Goal: Transaction & Acquisition: Purchase product/service

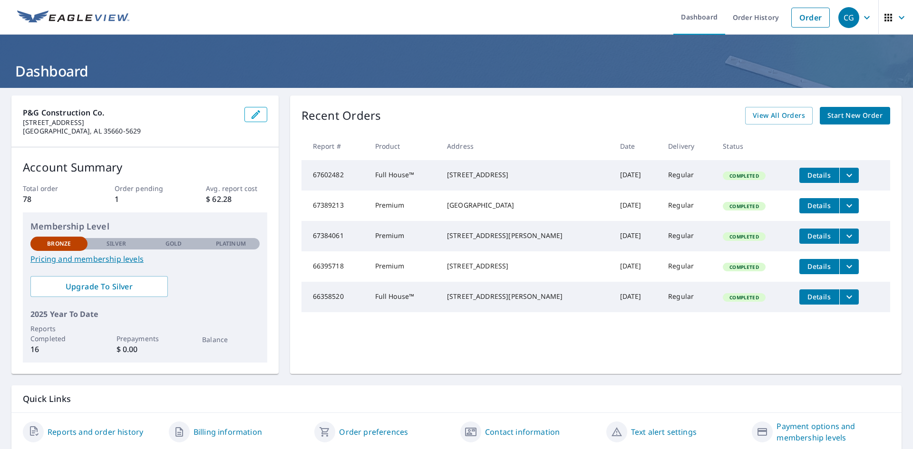
click at [843, 240] on icon "filesDropdownBtn-67384061" at bounding box center [848, 236] width 11 height 11
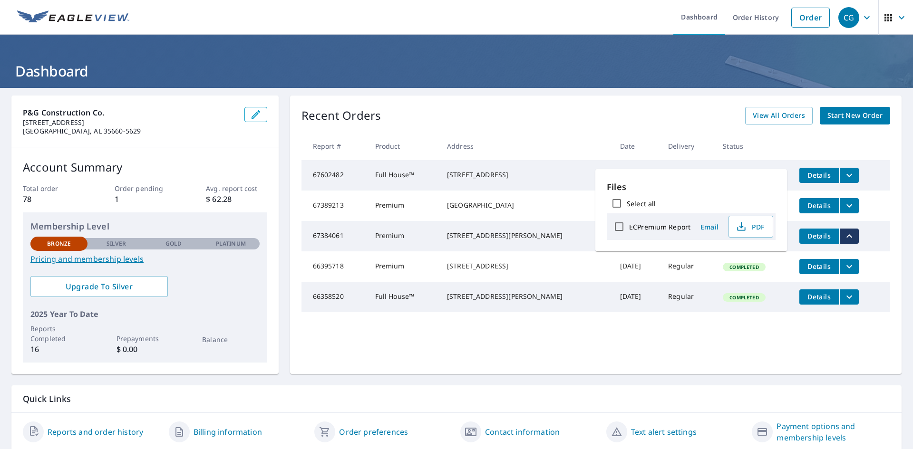
click at [882, 215] on td "Details" at bounding box center [841, 206] width 98 height 30
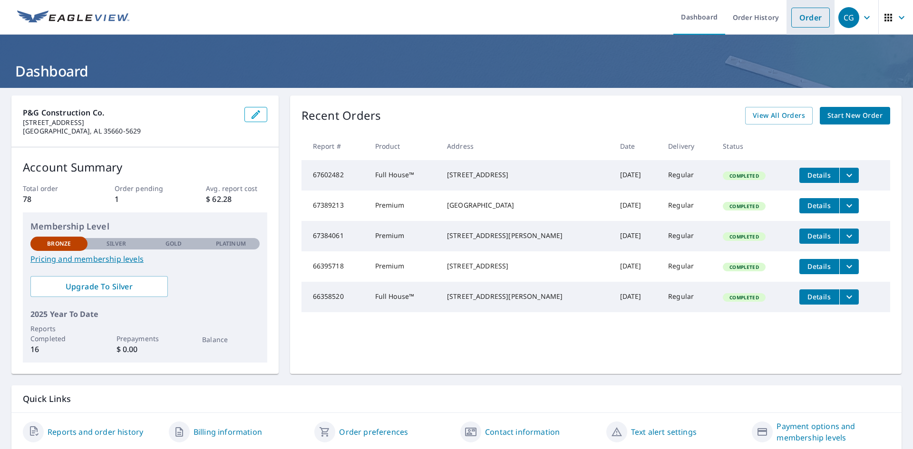
click at [807, 14] on link "Order" at bounding box center [810, 18] width 39 height 20
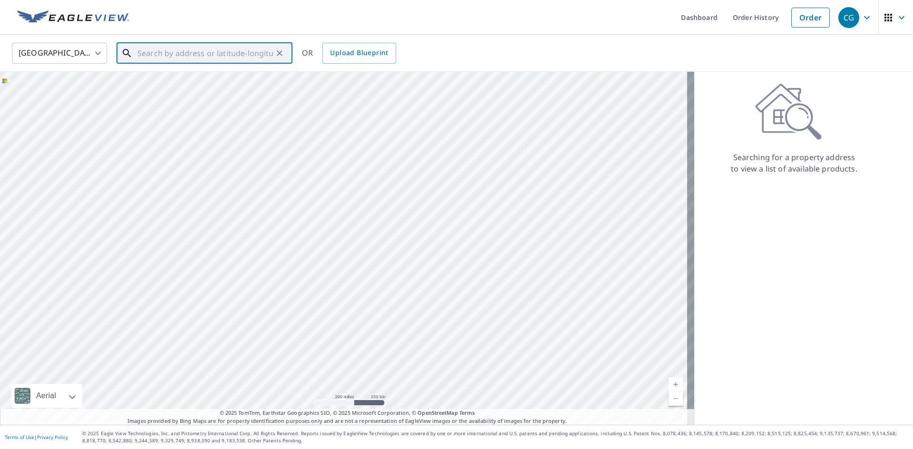
click at [161, 53] on input "text" at bounding box center [204, 53] width 135 height 27
click at [176, 80] on span "[STREET_ADDRESS]" at bounding box center [209, 80] width 149 height 11
type input "[STREET_ADDRESS][PERSON_NAME]"
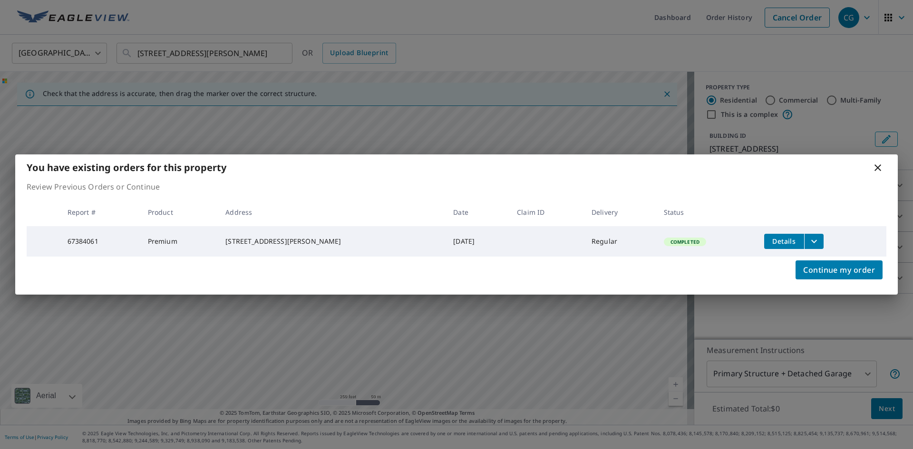
click at [343, 227] on td "[STREET_ADDRESS][PERSON_NAME]" at bounding box center [332, 241] width 228 height 30
click at [831, 273] on span "Continue my order" at bounding box center [839, 269] width 72 height 13
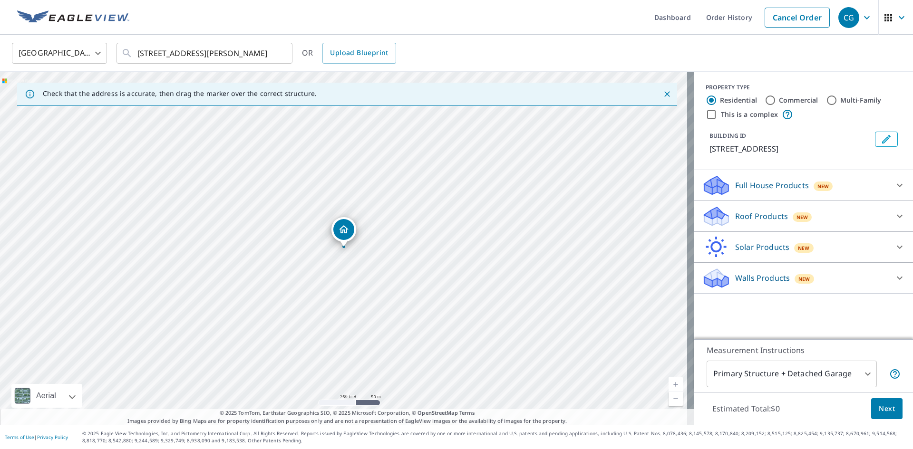
click at [861, 376] on body "CG CG Dashboard Order History Cancel Order CG [GEOGRAPHIC_DATA] [GEOGRAPHIC_DAT…" at bounding box center [456, 224] width 913 height 449
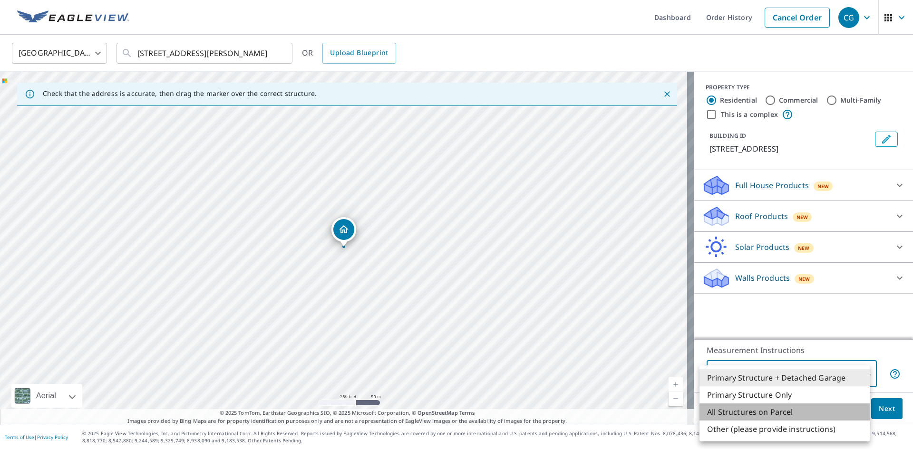
click at [793, 410] on li "All Structures on Parcel" at bounding box center [784, 412] width 170 height 17
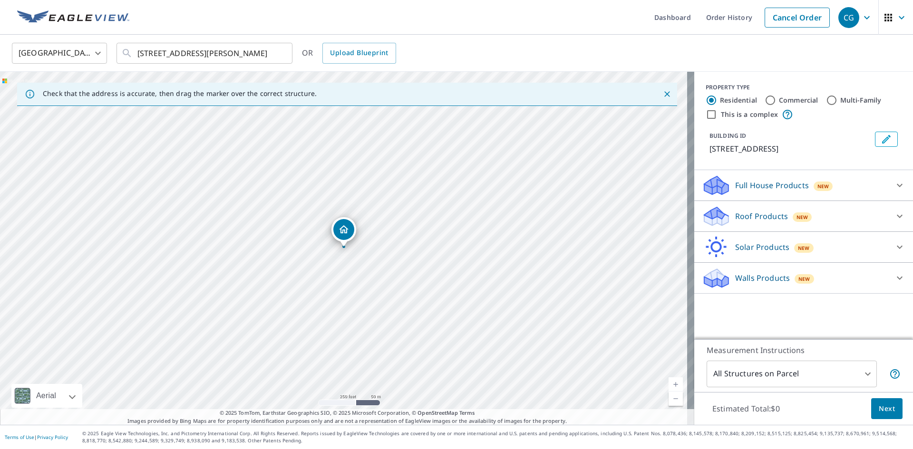
click at [344, 226] on icon "Dropped pin, building 1, Residential property, 4065 Kernachan Dr Muscle Shoals,…" at bounding box center [344, 229] width 10 height 8
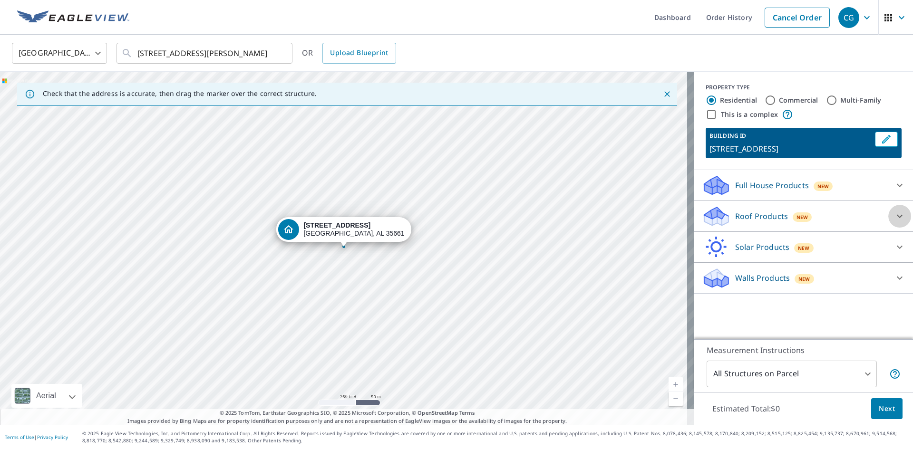
click at [897, 218] on icon at bounding box center [900, 216] width 6 height 3
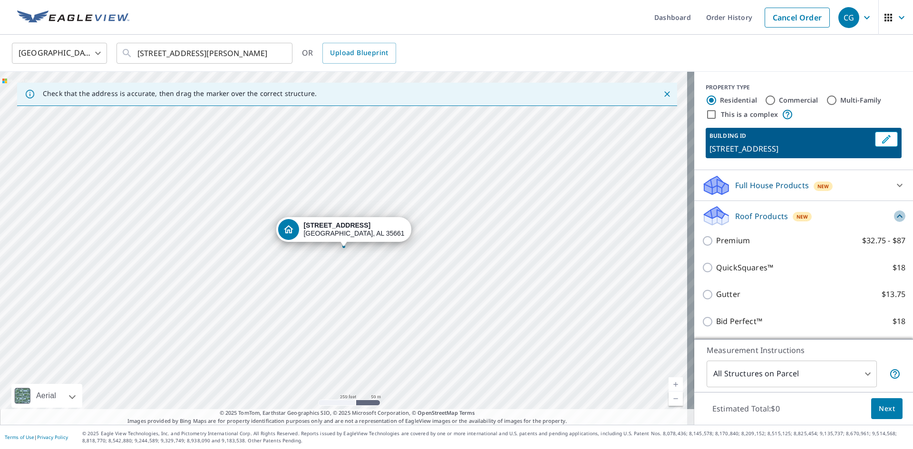
click at [894, 222] on icon at bounding box center [899, 216] width 11 height 11
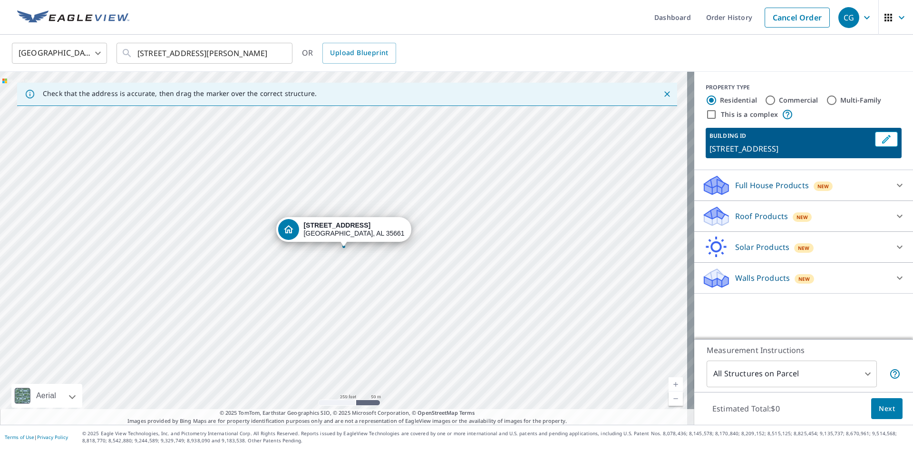
click at [862, 374] on body "CG CG Dashboard Order History Cancel Order CG [GEOGRAPHIC_DATA] [GEOGRAPHIC_DAT…" at bounding box center [456, 224] width 913 height 449
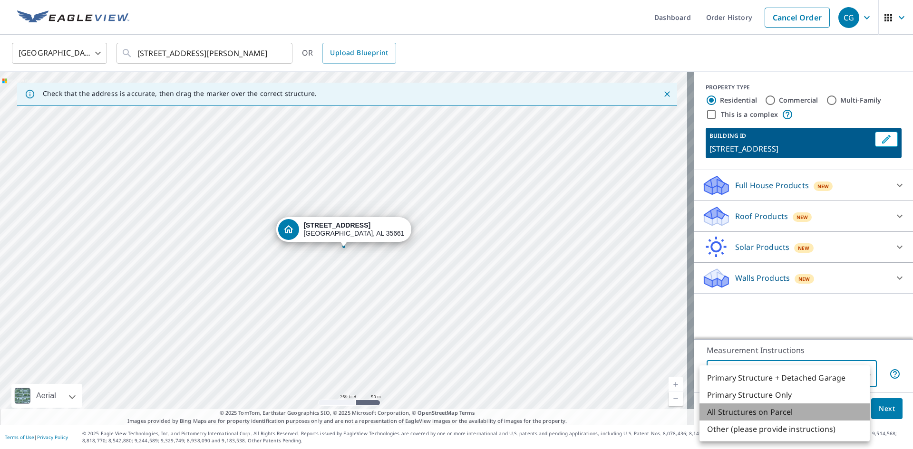
click at [782, 414] on li "All Structures on Parcel" at bounding box center [784, 412] width 170 height 17
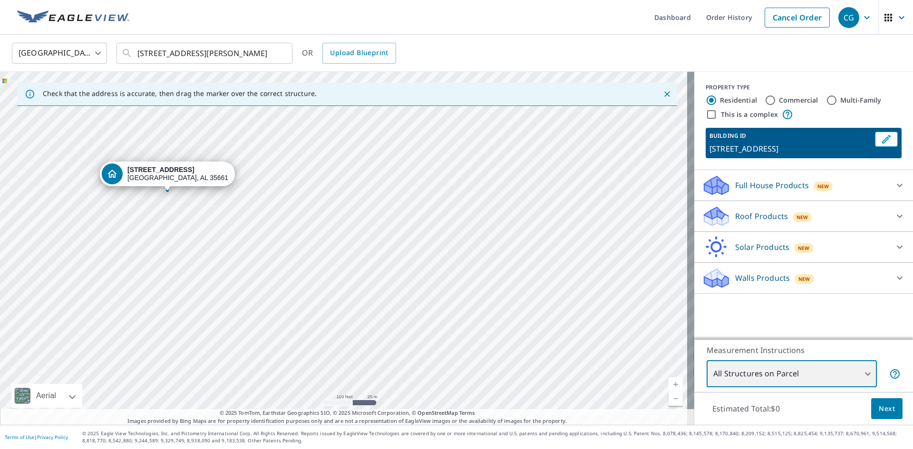
drag, startPoint x: 196, startPoint y: 211, endPoint x: 228, endPoint y: 255, distance: 54.9
click at [228, 255] on div "[STREET_ADDRESS][PERSON_NAME]" at bounding box center [347, 248] width 694 height 353
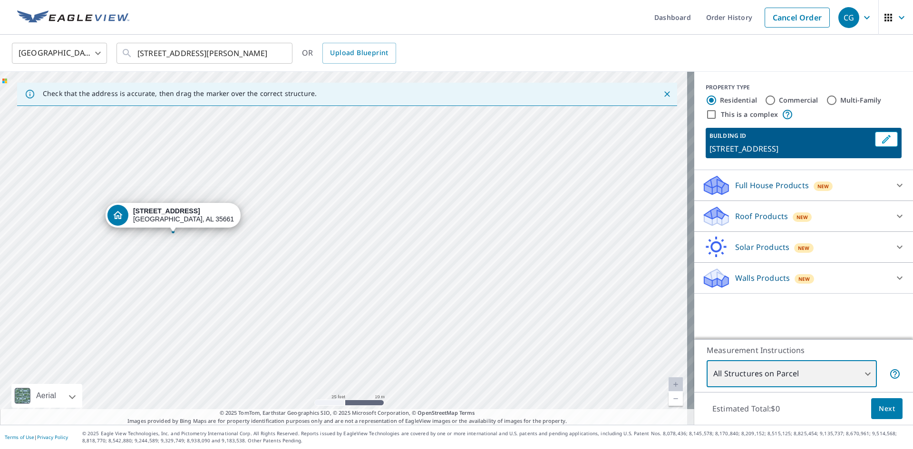
drag, startPoint x: 242, startPoint y: 236, endPoint x: 268, endPoint y: 254, distance: 32.2
click at [268, 254] on div "[STREET_ADDRESS][PERSON_NAME]" at bounding box center [347, 248] width 694 height 353
click at [862, 372] on body "CG CG Dashboard Order History Cancel Order CG [GEOGRAPHIC_DATA] [GEOGRAPHIC_DAT…" at bounding box center [456, 224] width 913 height 449
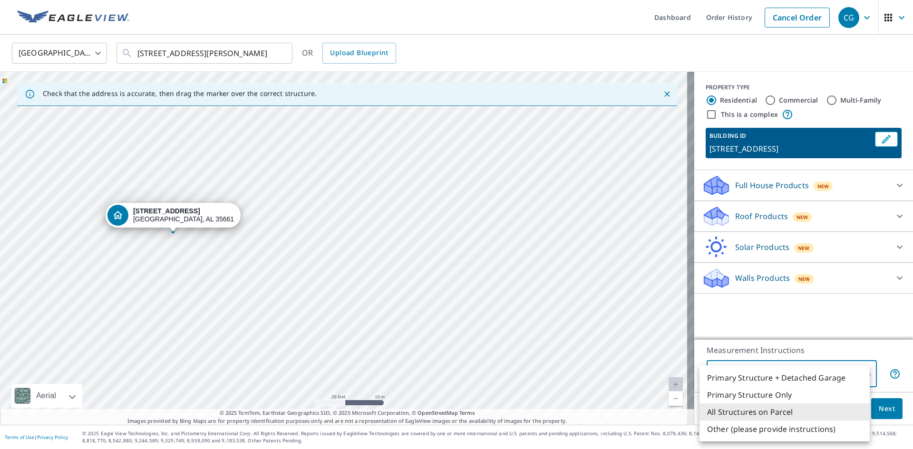
click at [803, 432] on li "Other (please provide instructions)" at bounding box center [784, 429] width 170 height 17
type input "5"
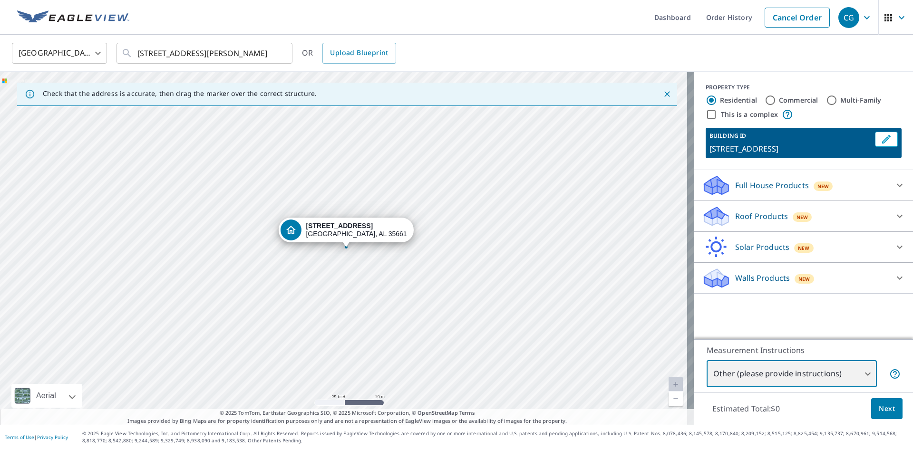
drag, startPoint x: 469, startPoint y: 299, endPoint x: 464, endPoint y: 295, distance: 5.7
click at [464, 295] on div "[STREET_ADDRESS][PERSON_NAME]" at bounding box center [347, 248] width 694 height 353
drag, startPoint x: 488, startPoint y: 259, endPoint x: 475, endPoint y: 261, distance: 13.1
click at [475, 261] on div "[STREET_ADDRESS][PERSON_NAME]" at bounding box center [347, 248] width 694 height 353
drag, startPoint x: 424, startPoint y: 298, endPoint x: 426, endPoint y: 293, distance: 5.0
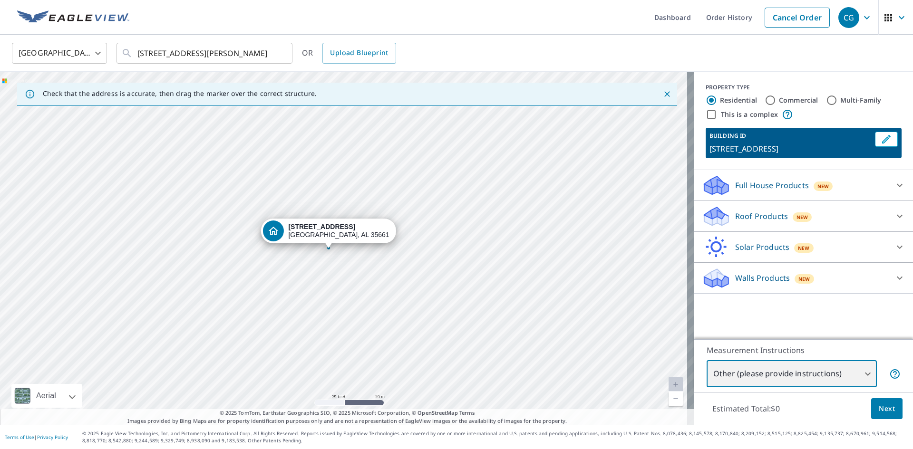
click at [426, 293] on div "[STREET_ADDRESS][PERSON_NAME]" at bounding box center [347, 248] width 694 height 353
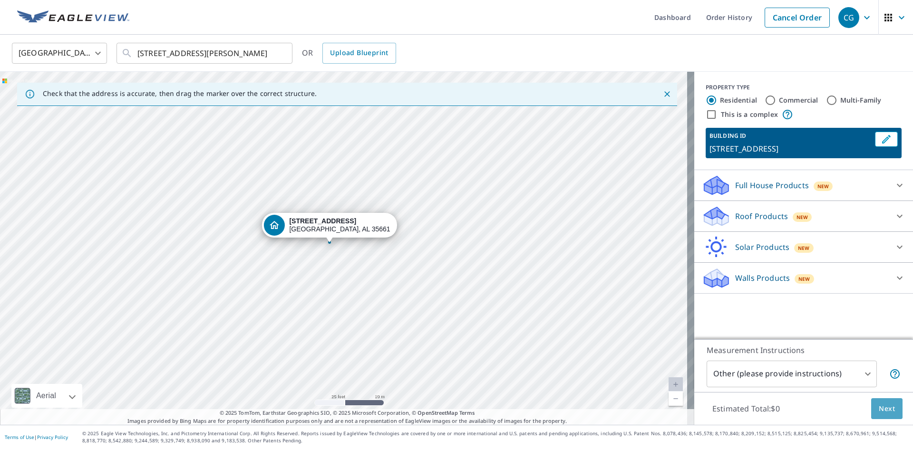
click at [879, 406] on span "Next" at bounding box center [887, 409] width 16 height 12
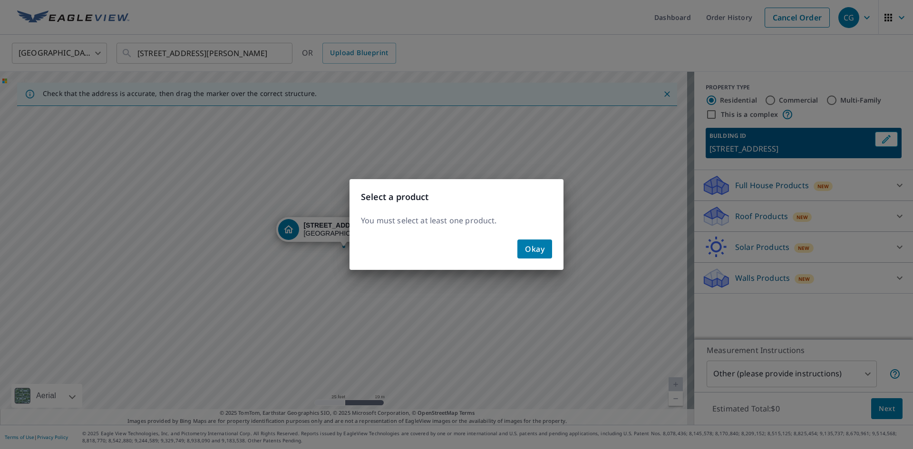
click at [536, 252] on span "Okay" at bounding box center [534, 248] width 19 height 13
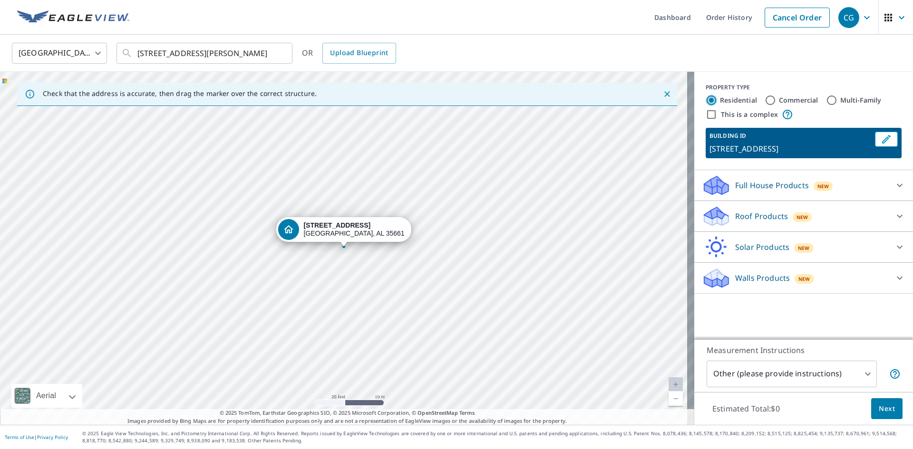
click at [706, 101] on input "Residential" at bounding box center [711, 100] width 11 height 11
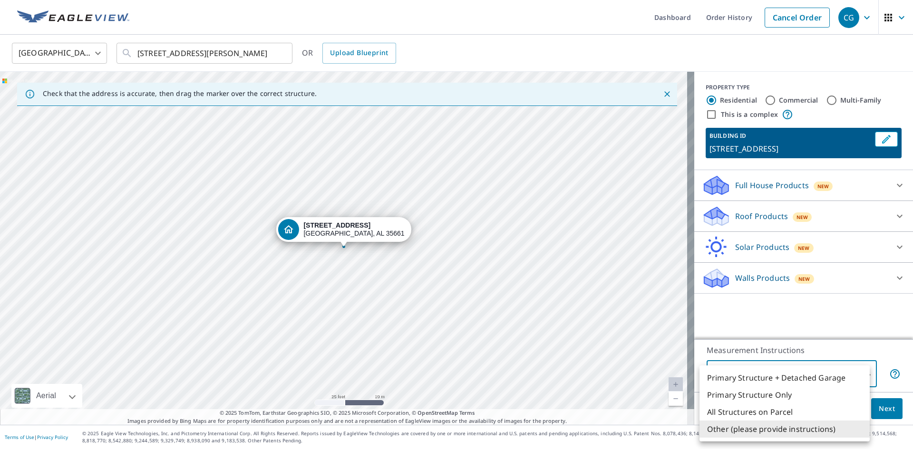
click at [860, 373] on body "CG CG Dashboard Order History Cancel Order CG [GEOGRAPHIC_DATA] [GEOGRAPHIC_DAT…" at bounding box center [456, 224] width 913 height 449
click at [800, 430] on li "Other (please provide instructions)" at bounding box center [784, 429] width 170 height 17
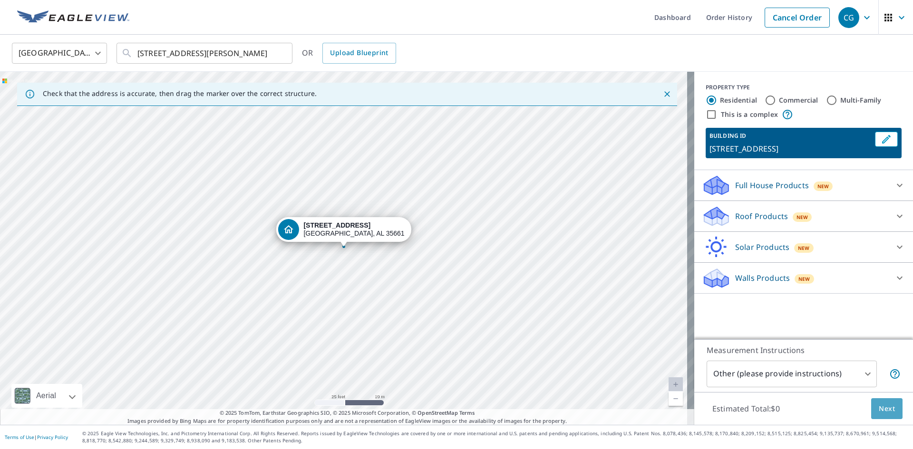
click at [881, 412] on span "Next" at bounding box center [887, 409] width 16 height 12
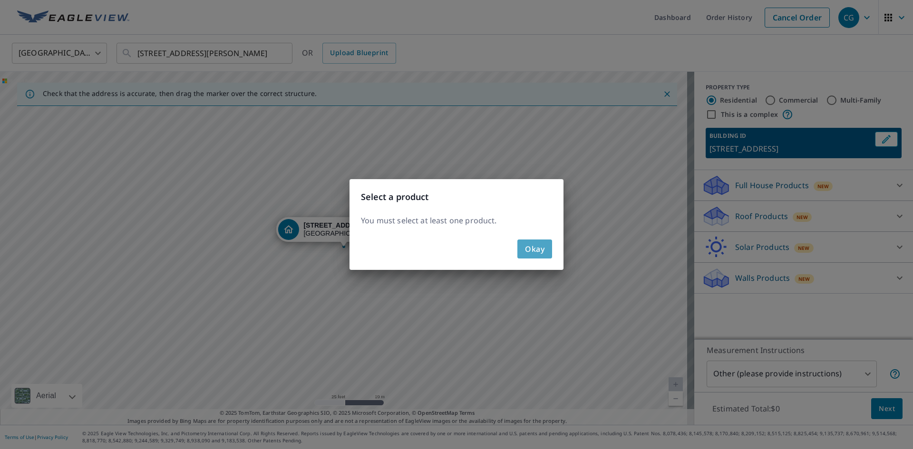
click at [532, 248] on span "Okay" at bounding box center [534, 248] width 19 height 13
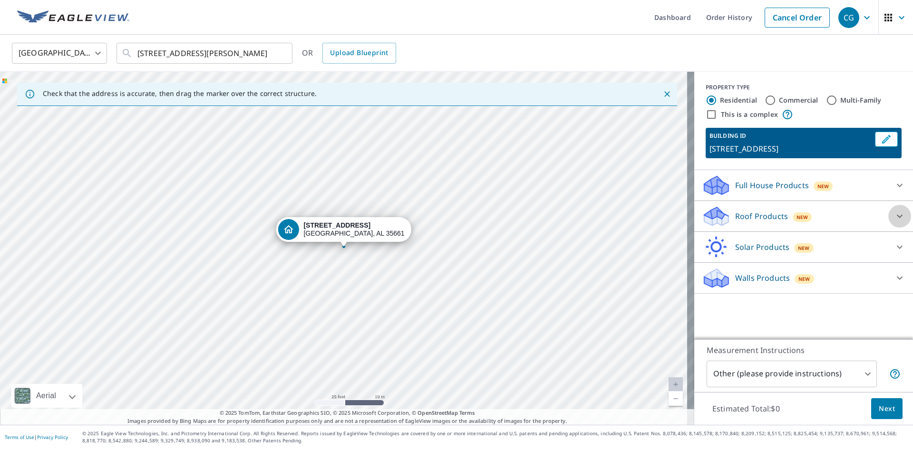
click at [894, 222] on icon at bounding box center [899, 216] width 11 height 11
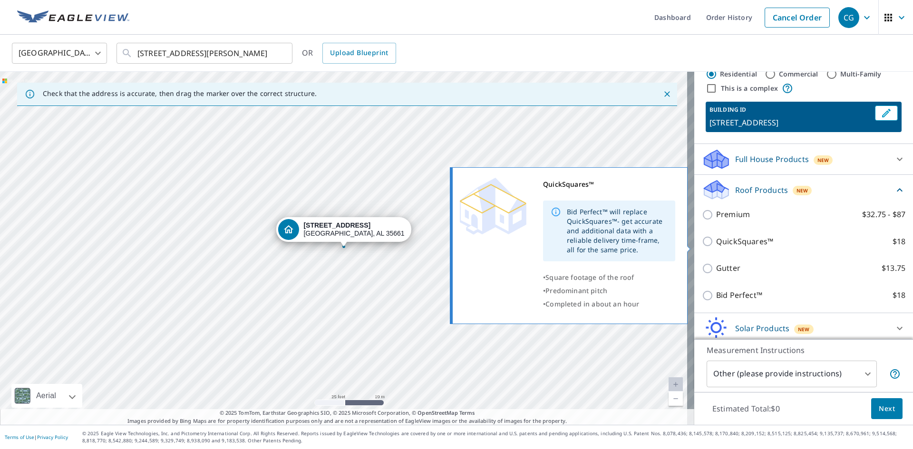
scroll to position [48, 0]
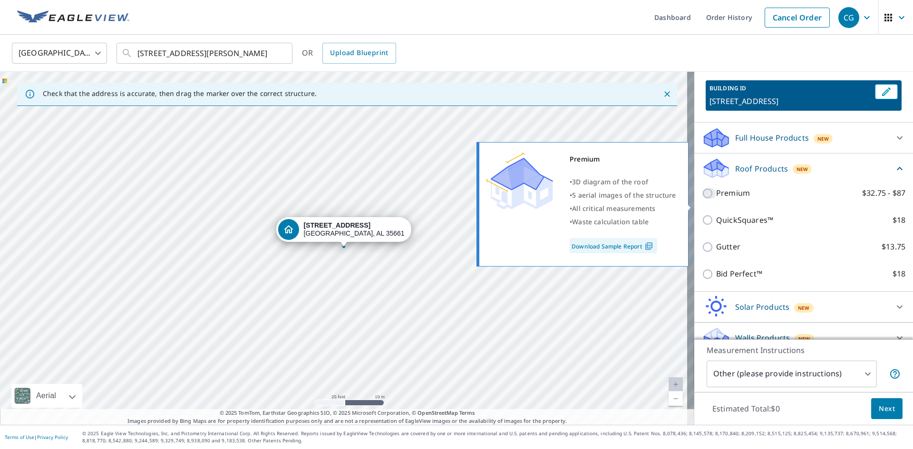
click at [702, 199] on input "Premium $32.75 - $87" at bounding box center [709, 193] width 14 height 11
checkbox input "true"
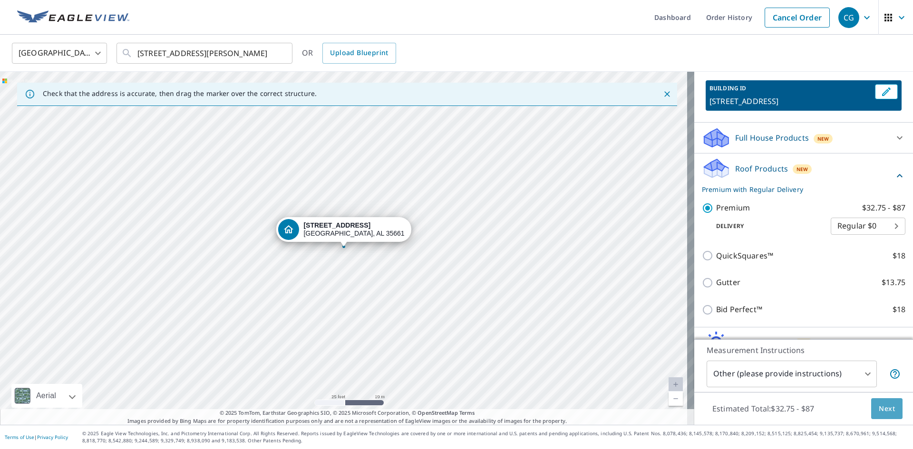
click at [881, 414] on span "Next" at bounding box center [887, 409] width 16 height 12
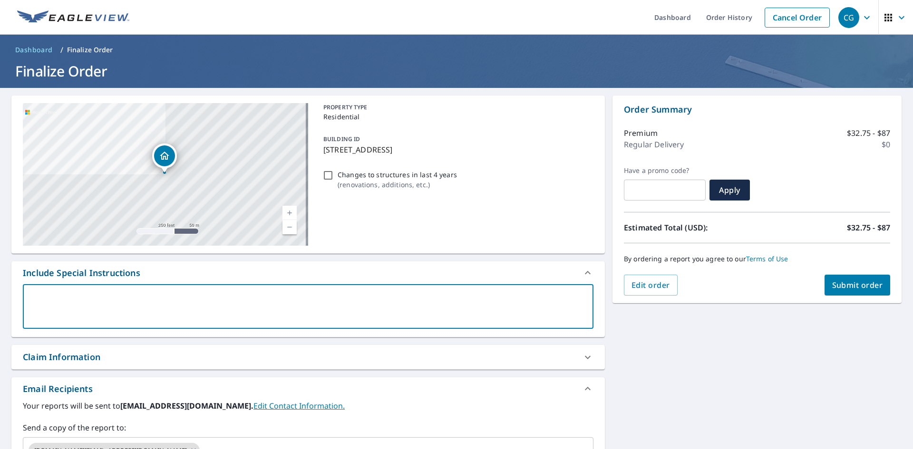
click at [43, 300] on textarea at bounding box center [307, 306] width 557 height 27
type textarea "i"
type textarea "x"
type textarea "i"
type textarea "x"
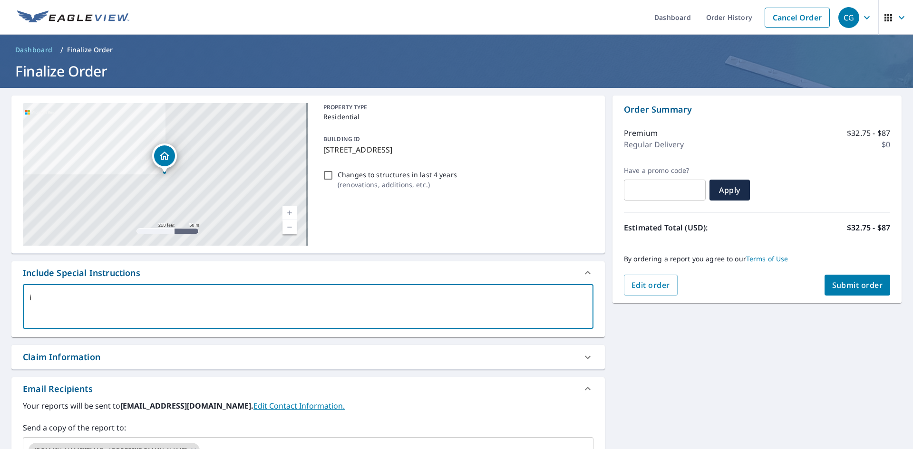
type textarea "i n"
type textarea "x"
type textarea "i ne"
type textarea "x"
type textarea "i nee"
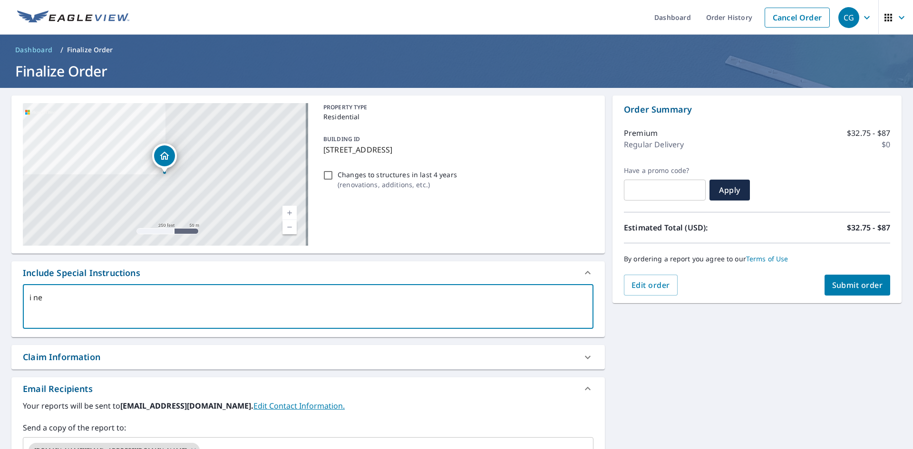
type textarea "x"
type textarea "i need"
type textarea "x"
type textarea "i need"
type textarea "x"
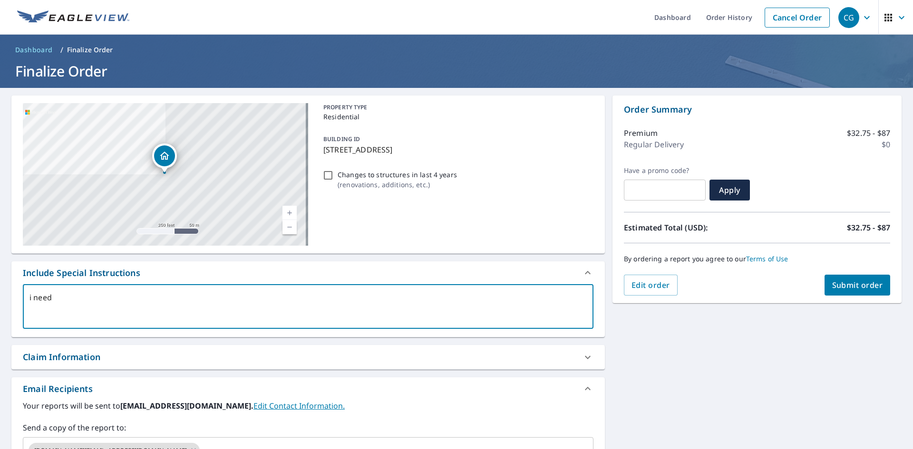
type textarea "i need c"
type textarea "x"
type textarea "i need co"
type textarea "x"
type textarea "i need com"
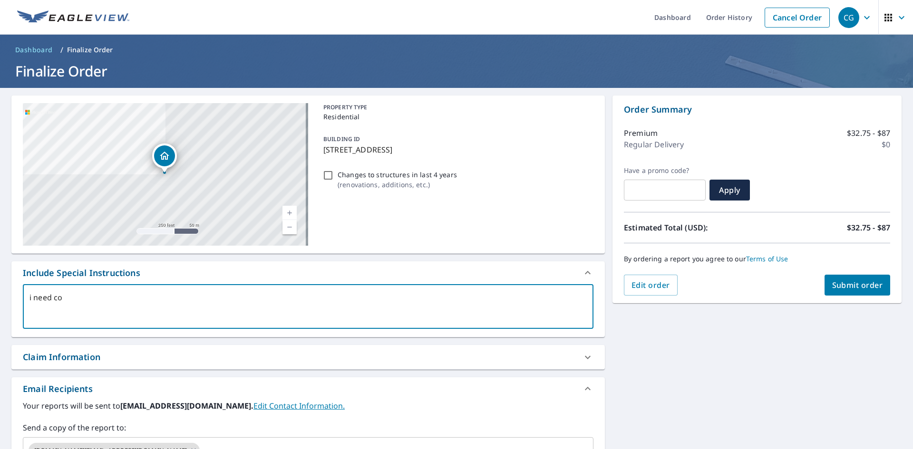
type textarea "x"
type textarea "i need comp"
type textarea "x"
type textarea "i need compl"
type textarea "x"
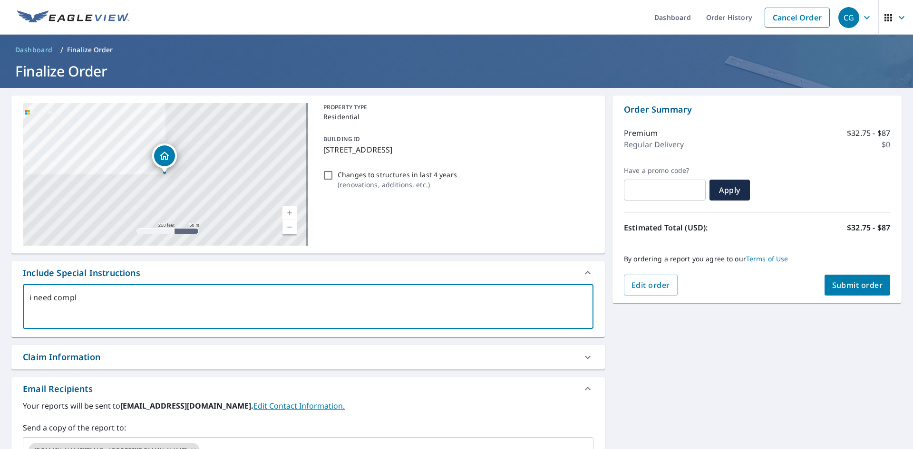
type textarea "i need comple"
type textarea "x"
type textarea "i need complet"
type textarea "x"
type textarea "i need complete"
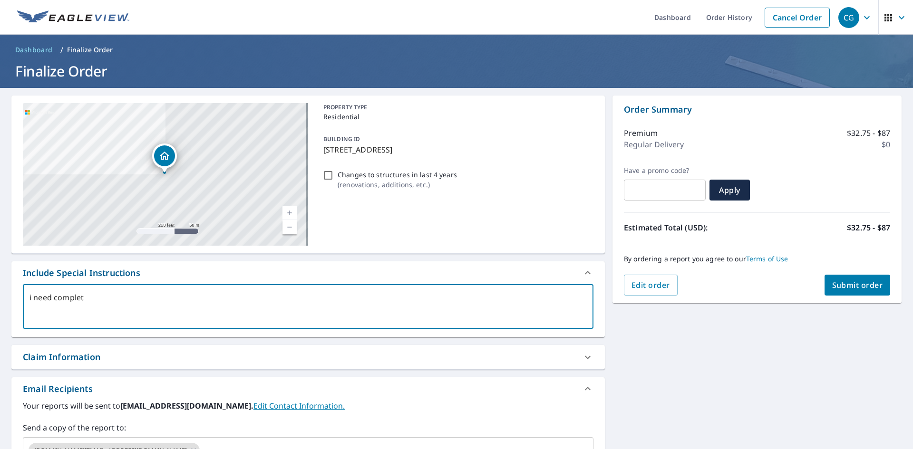
type textarea "x"
type textarea "i need complete"
type textarea "x"
type textarea "i need complete r"
type textarea "x"
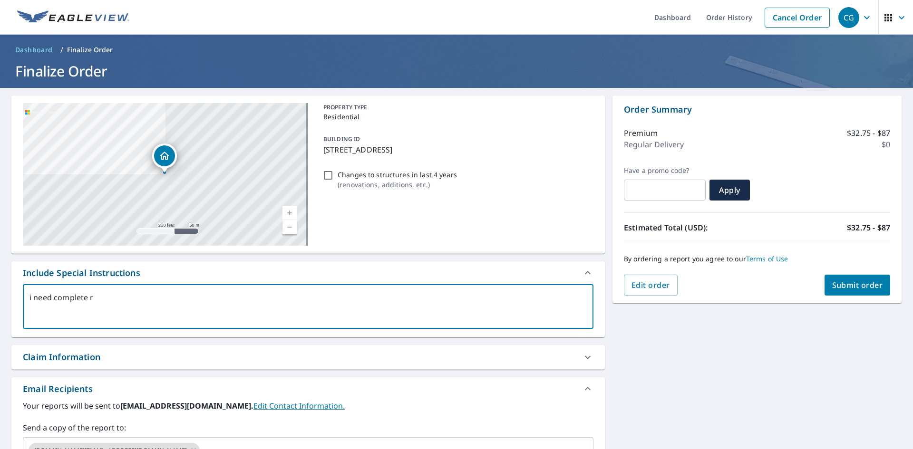
type textarea "i need complete ro"
type textarea "x"
type textarea "i need complete roo"
type textarea "x"
type textarea "i need complete roof"
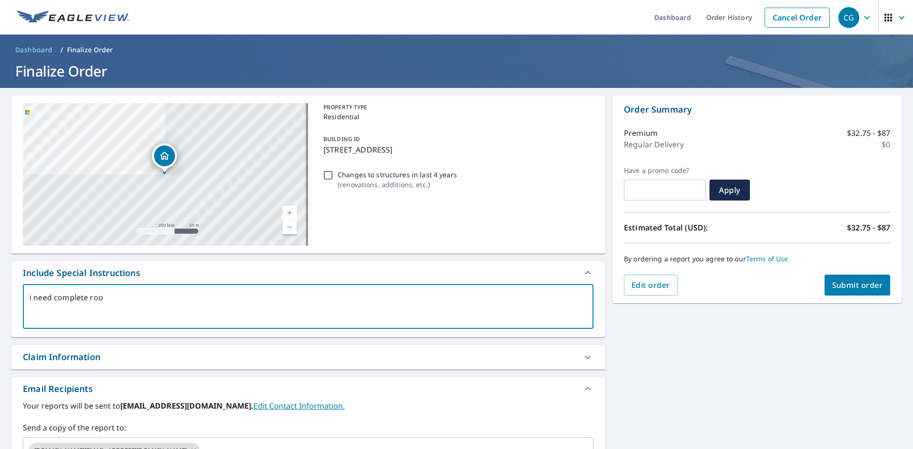
type textarea "x"
type textarea "i need complete roof"
type textarea "x"
type textarea "i need complete roof d"
type textarea "x"
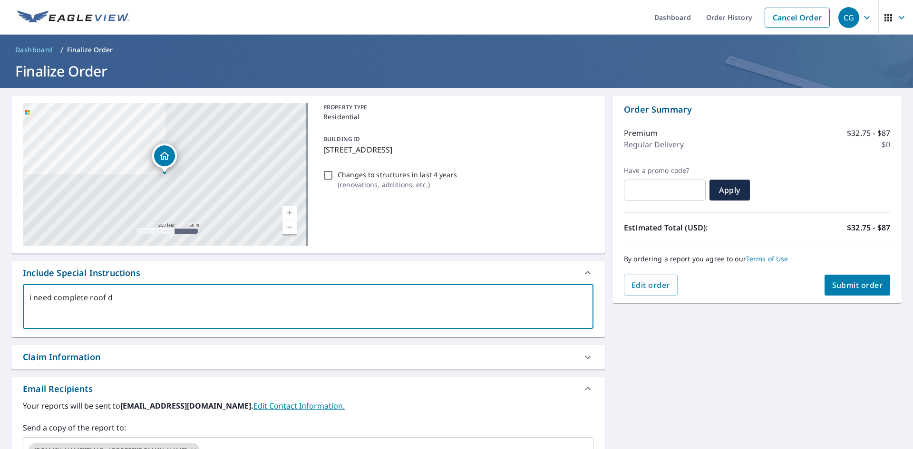
type textarea "i need complete roof di"
type textarea "x"
type textarea "i need complete roof dig"
type textarea "x"
type textarea "i need complete roof digr"
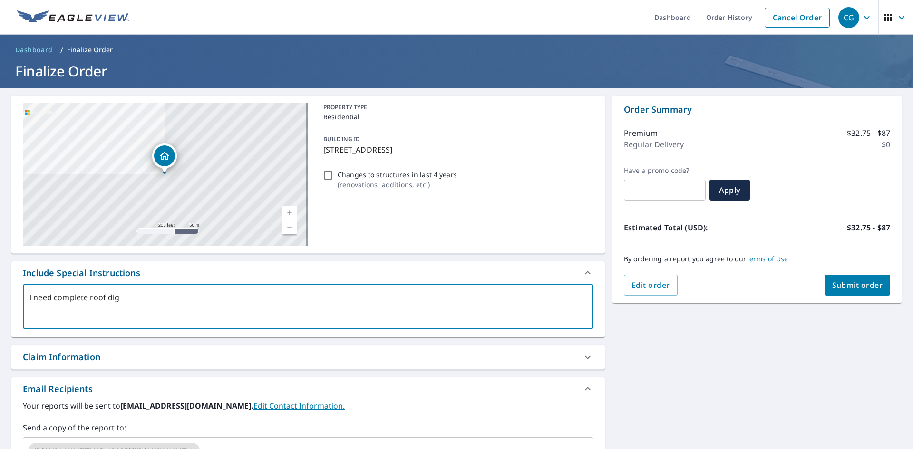
type textarea "x"
type textarea "i need complete roof digra"
type textarea "x"
type textarea "i need complete roof digram"
type textarea "x"
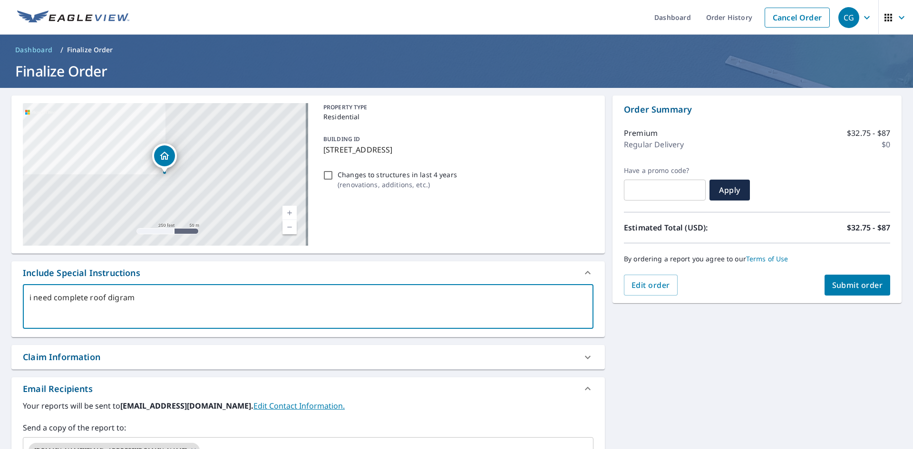
type textarea "i need complete roof digram"
type textarea "x"
type textarea "i need complete roof digram f"
type textarea "x"
type textarea "i need complete roof digram fo"
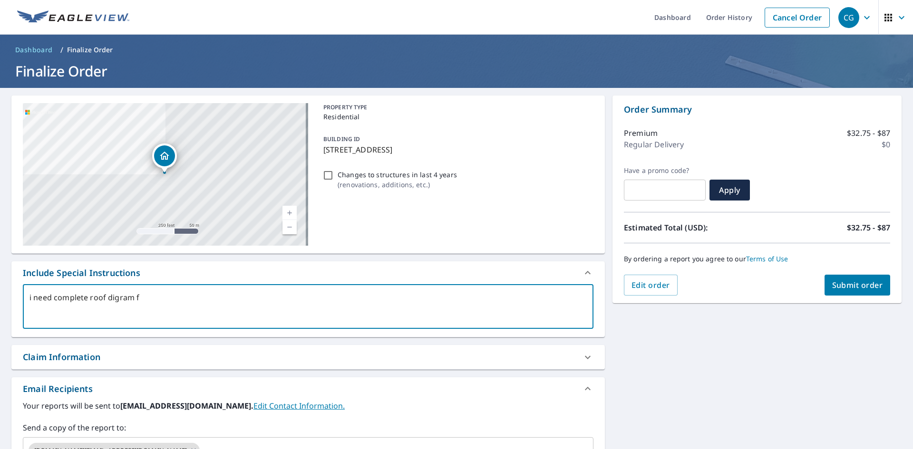
type textarea "x"
type textarea "i need complete roof digram for"
type textarea "x"
type textarea "i need complete roof digram for"
type textarea "x"
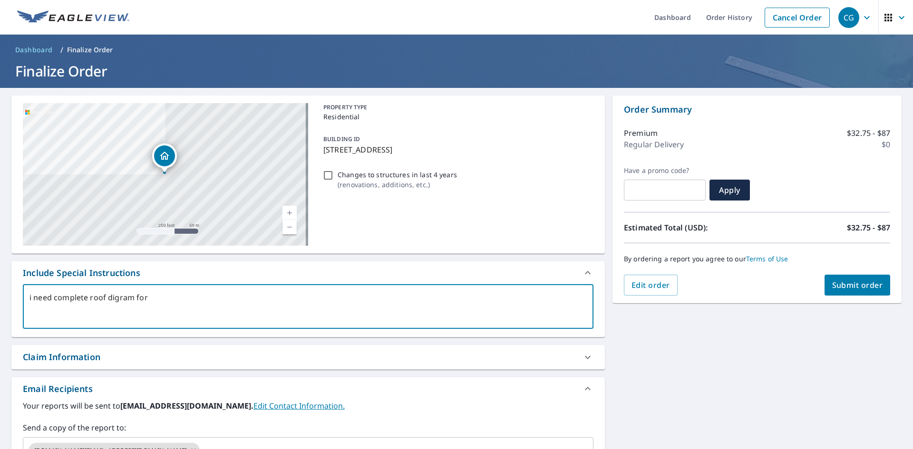
type textarea "i need complete roof digram for t"
type textarea "x"
type textarea "i need complete roof digram for th"
type textarea "x"
click at [116, 301] on textarea "i need complete roof digram for th" at bounding box center [307, 306] width 557 height 27
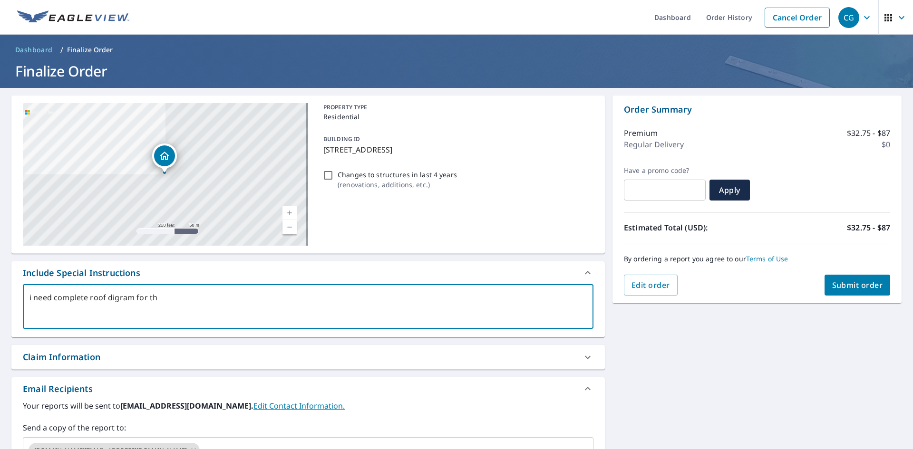
click at [107, 298] on textarea "i need complete roof digram for th" at bounding box center [307, 306] width 557 height 27
type textarea "i need complete roof diagram for th"
type textarea "x"
click at [162, 300] on textarea "i need complete roof diagram for th" at bounding box center [307, 306] width 557 height 27
type textarea "i need complete roof diagram for the"
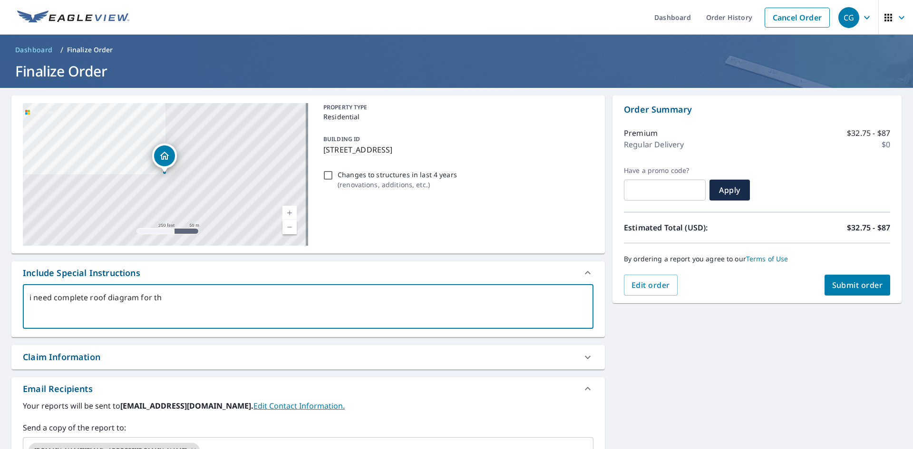
type textarea "x"
type textarea "i need complete roof diagram for the"
type textarea "x"
type textarea "i need complete roof diagram for the d"
type textarea "x"
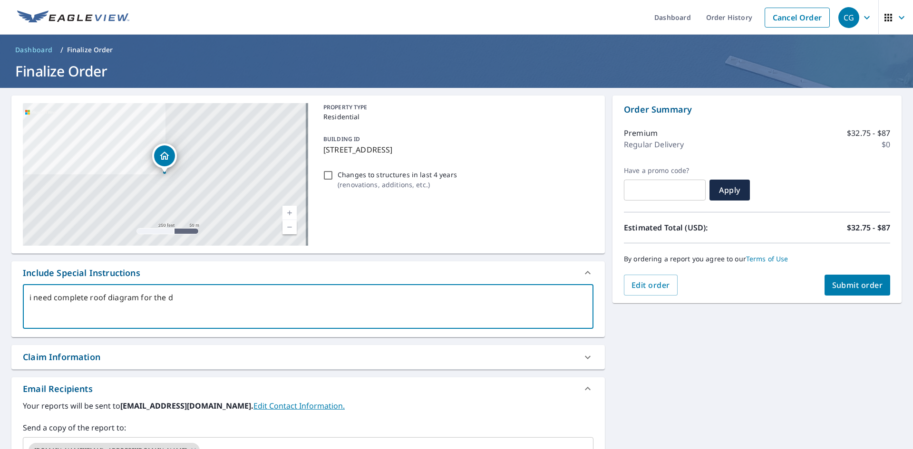
type textarea "i need complete roof diagram for the de"
type textarea "x"
type textarea "i need complete roof diagram for the det"
type textarea "x"
type textarea "i need complete roof diagram for the deta"
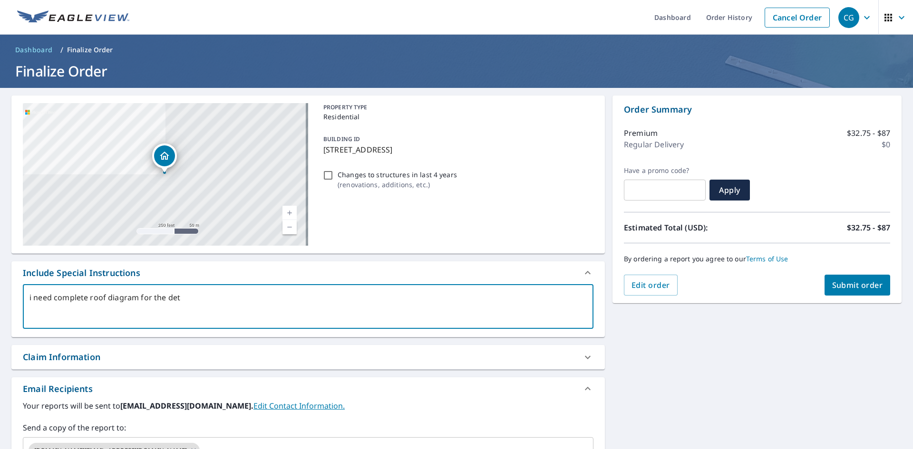
type textarea "x"
type textarea "i need complete roof diagram for the detac"
type textarea "x"
type textarea "i need complete roof diagram for the detach"
type textarea "x"
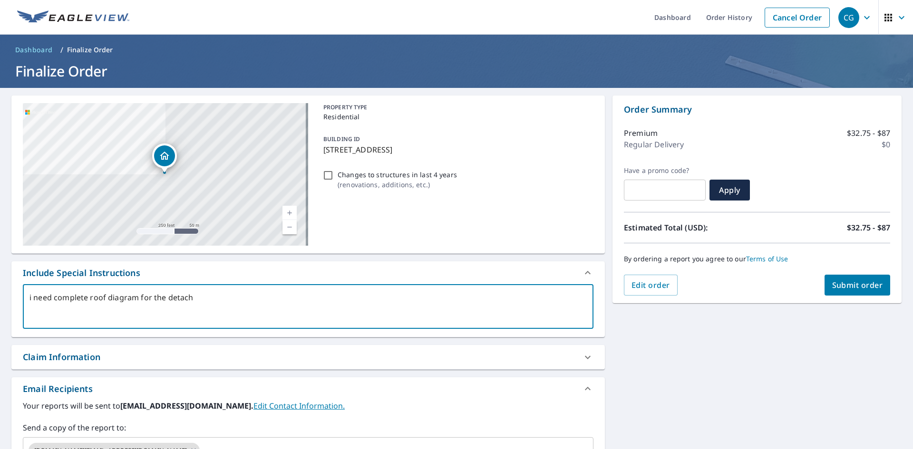
type textarea "i need complete roof diagram for the detache"
type textarea "x"
type textarea "i need complete roof diagram for the detached"
type textarea "x"
type textarea "i need complete roof diagram for the detached"
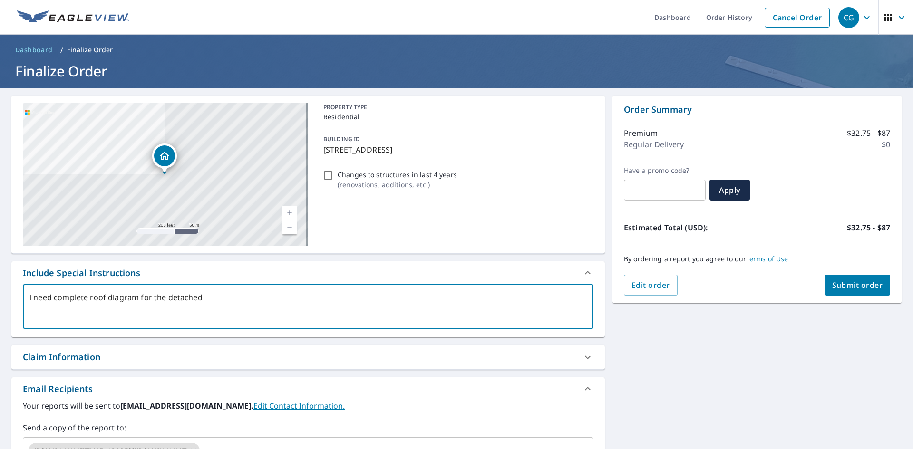
type textarea "x"
type textarea "i need complete roof diagram for the detached g"
type textarea "x"
type textarea "i need complete roof diagram for the detached ga"
type textarea "x"
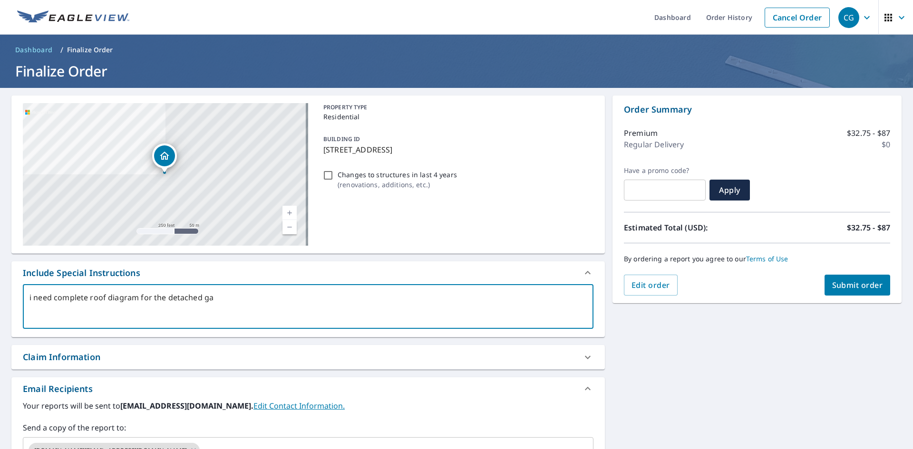
type textarea "i need complete roof diagram for the detached gar"
type textarea "x"
type textarea "i need complete roof diagram for the detached gara"
type textarea "x"
type textarea "i need complete roof diagram for the detached garag"
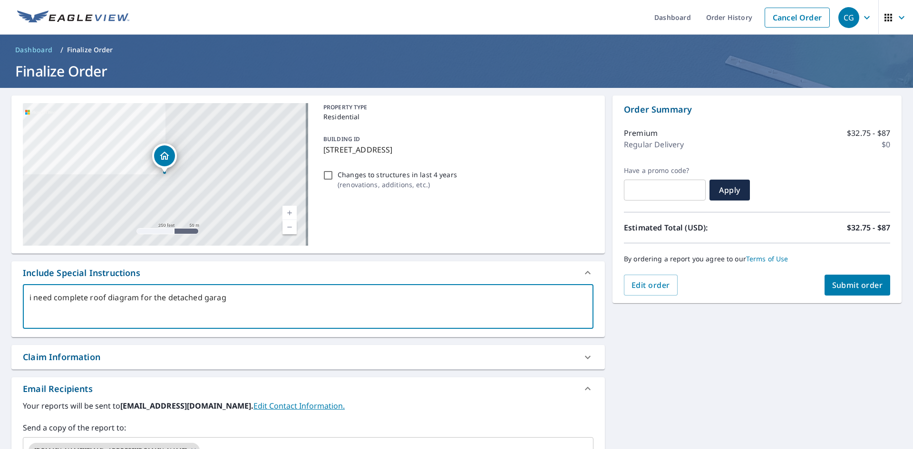
type textarea "x"
type textarea "i need complete roof diagram for the detached garage"
type textarea "x"
type textarea "i need complete roof diagram for the detached garage"
type textarea "x"
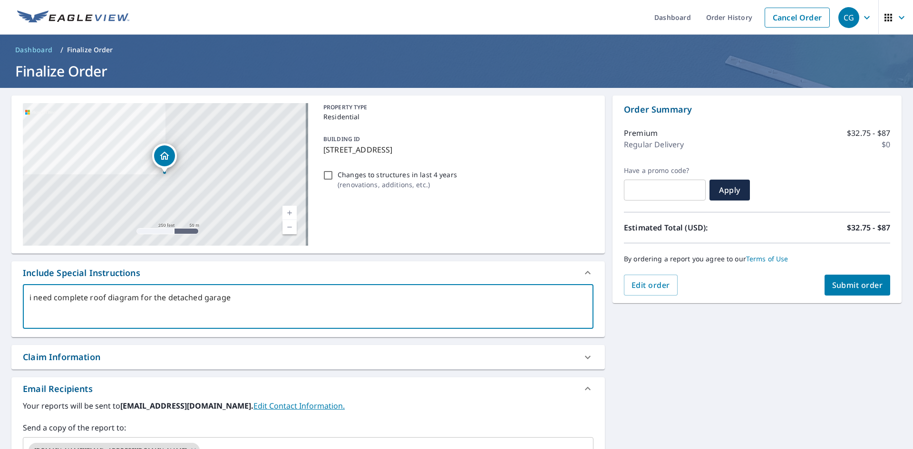
type textarea "i need complete roof diagram for the detached garage &"
type textarea "x"
type textarea "i need complete roof diagram for the detached garage &"
type textarea "x"
type textarea "i need complete roof diagram for the detached garage & b"
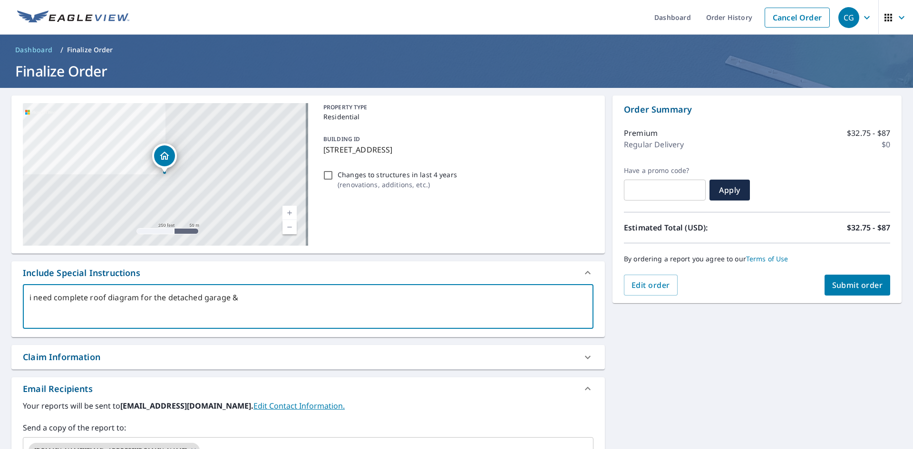
type textarea "x"
type textarea "i need complete roof diagram for the detached garage & bo"
type textarea "x"
type textarea "i need complete roof diagram for the detached garage & boa"
type textarea "x"
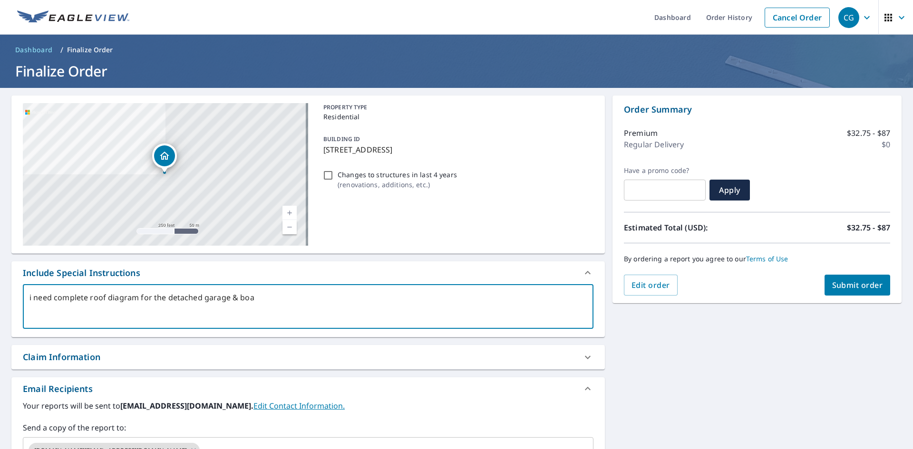
type textarea "i need complete roof diagram for the detached garage & boat"
type textarea "x"
type textarea "i need complete roof diagram for the detached garage & boath"
type textarea "x"
type textarea "i need complete roof diagram for the detached garage & boatho"
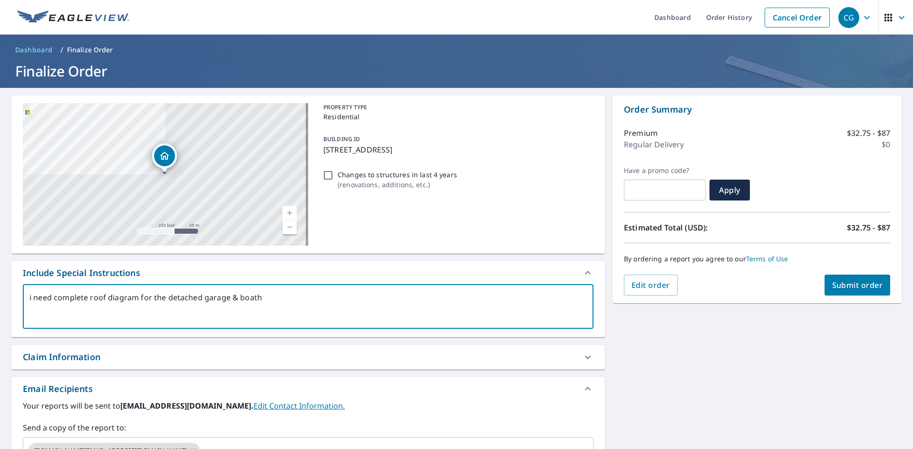
type textarea "x"
type textarea "i need complete roof diagram for the detached garage & boathou"
type textarea "x"
type textarea "i need complete roof diagram for the detached garage & boathous"
type textarea "x"
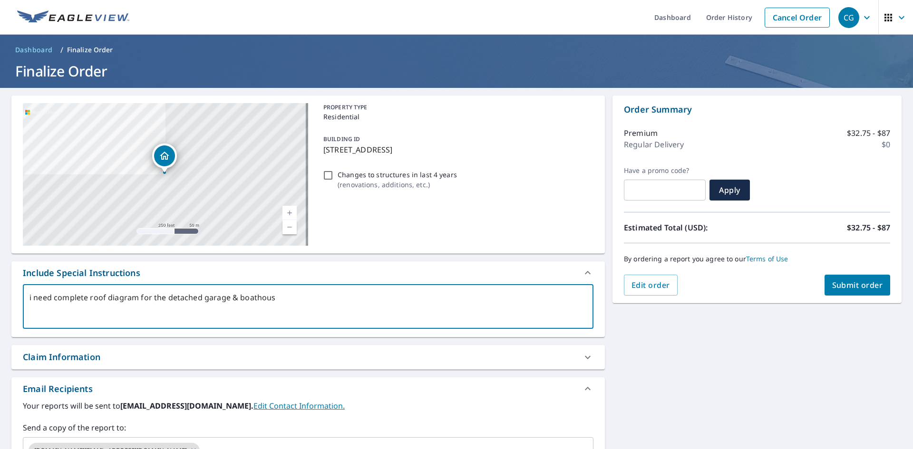
type textarea "i need complete roof diagram for the detached garage & boathouse"
type textarea "x"
type textarea "i need complete roof diagram for the detached garage & boathouse"
type textarea "x"
type textarea "i need complete roof diagram for the detached garage & boathouse p"
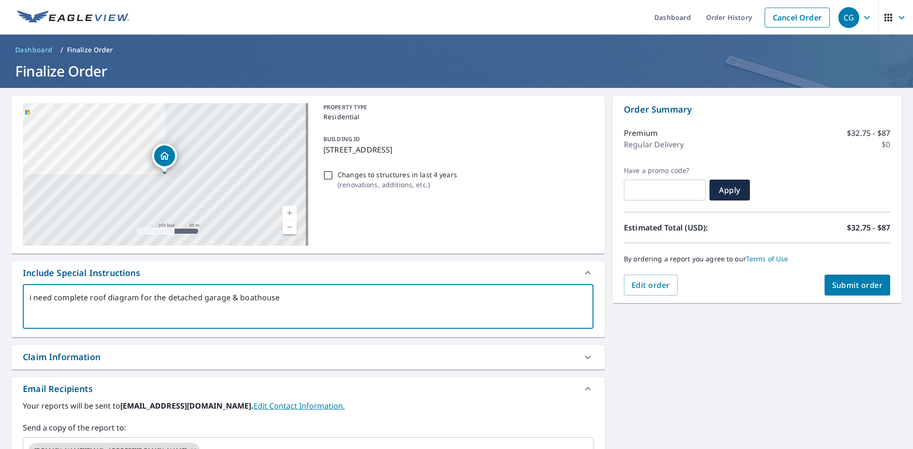
type textarea "x"
type textarea "i need complete roof diagram for the detached garage & boathouse pi"
type textarea "x"
type textarea "i need complete roof diagram for the detached garage & boathouse pie"
type textarea "x"
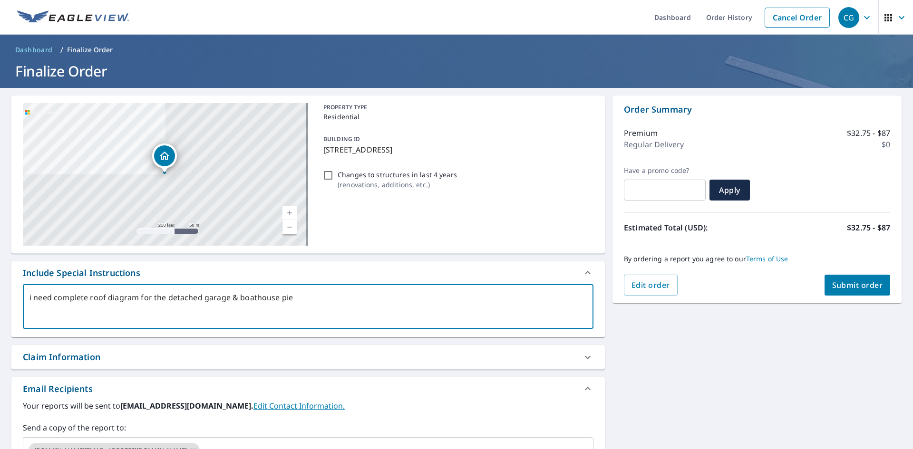
type textarea "i need complete roof diagram for the detached garage & boathouse pier"
type textarea "x"
type textarea "i need complete roof diagram for the detached garage & boathouse pie"
type textarea "x"
type textarea "i need complete roof diagram for the detached garage & boathouse pi"
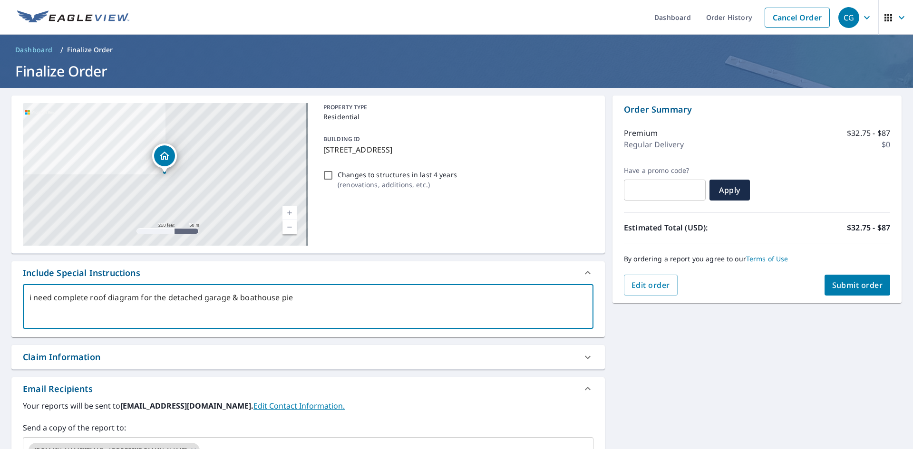
type textarea "x"
type textarea "i need complete roof diagram for the detached garage & boathouse p"
type textarea "x"
type textarea "i need complete roof diagram for the detached garage & boathouse"
type textarea "x"
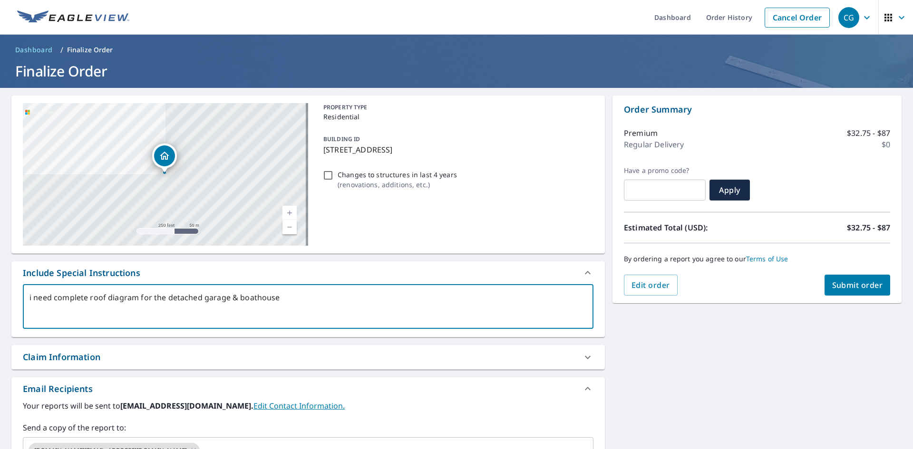
type textarea "i need complete roof diagram for the detached garage & boathouse"
type textarea "x"
type textarea "i need complete roof diagram for the detached garage & boathouse/"
type textarea "x"
type textarea "i need complete roof diagram for the detached garage & boathouse/p"
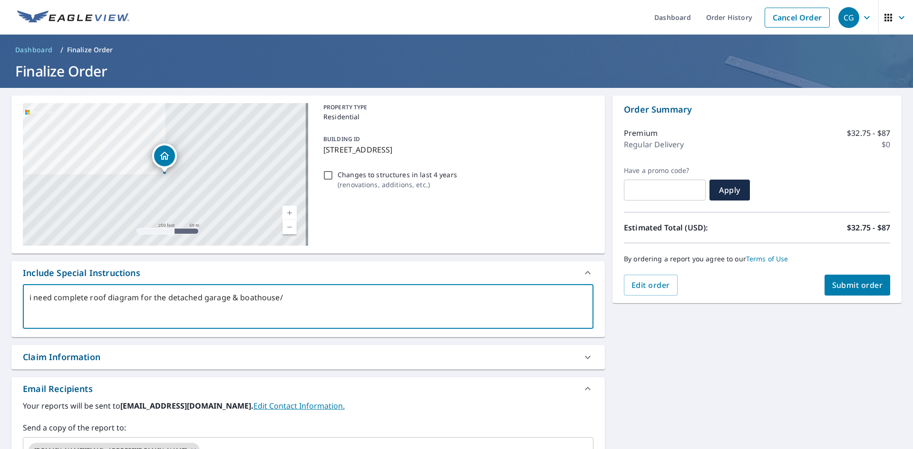
type textarea "x"
type textarea "i need complete roof diagram for the detached garage & boathouse/pi"
type textarea "x"
type textarea "i need complete roof diagram for the detached garage & boathouse/pie"
type textarea "x"
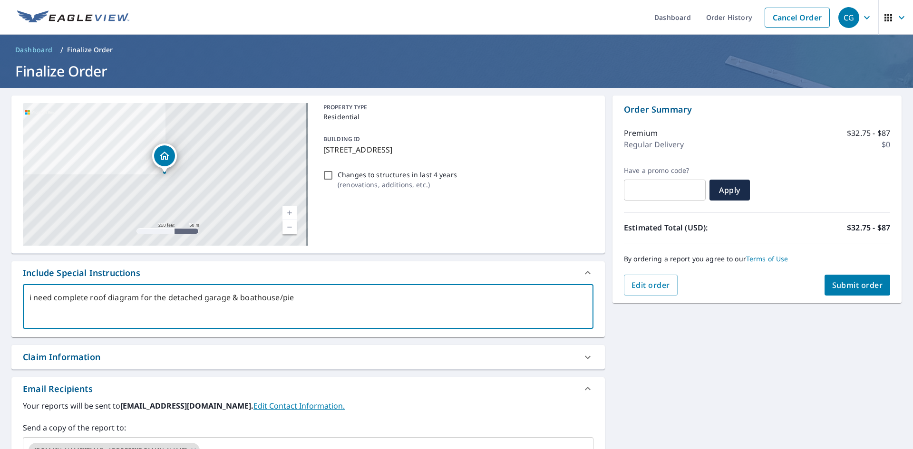
type textarea "i need complete roof diagram for the detached garage & boathouse/pier"
type textarea "x"
type textarea "i need complete roof diagram for the detached garage & boathouse/pie"
type textarea "x"
type textarea "i need complete roof diagram for the detached garage & boathouse/pi"
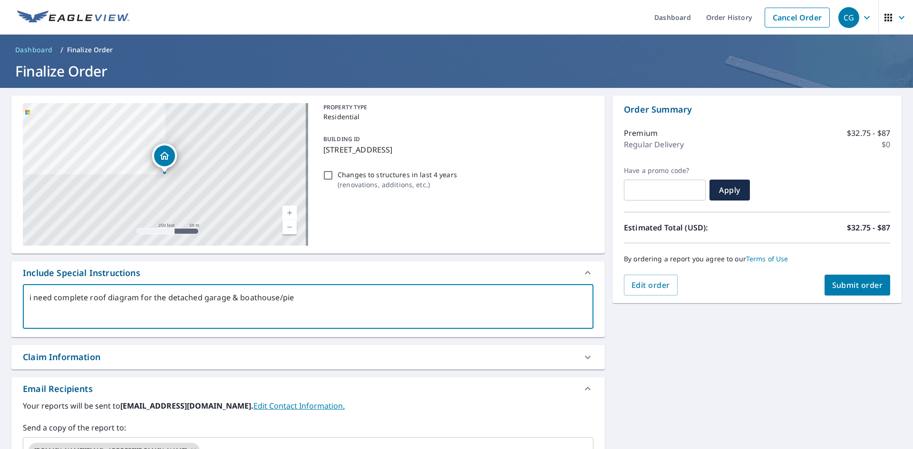
type textarea "x"
type textarea "i need complete roof diagram for the detached garage & boathouse/p"
type textarea "x"
type textarea "i need complete roof diagram for the detached garage & boathouse/"
type textarea "x"
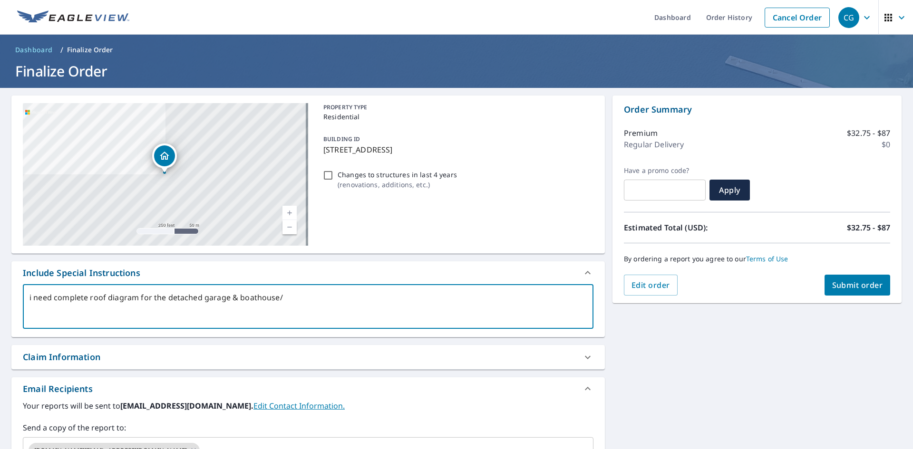
type textarea "i need complete roof diagram for the detached garage & boathouse"
type textarea "x"
type textarea "i need complete roof diagram for the detached garage & boathouse"
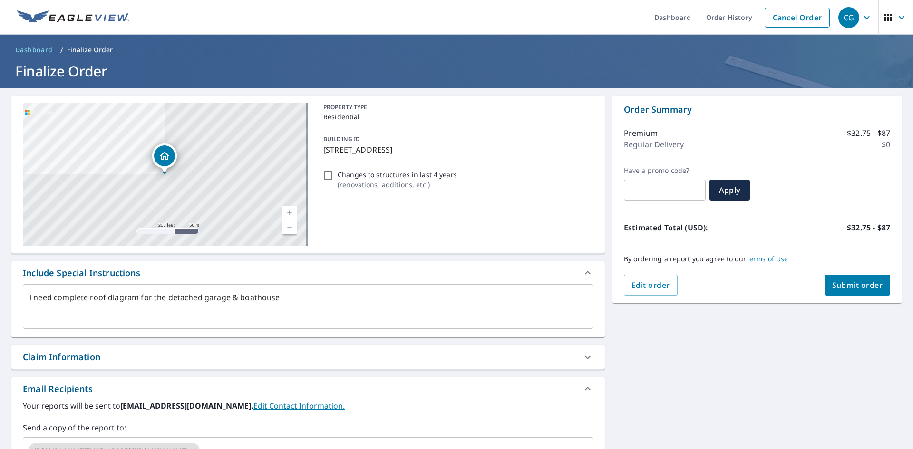
drag, startPoint x: 28, startPoint y: 297, endPoint x: 295, endPoint y: 295, distance: 267.2
click at [295, 295] on div "i need complete roof diagram for the detached garage & boathouse x ​" at bounding box center [308, 306] width 571 height 45
click at [851, 285] on span "Submit order" at bounding box center [857, 285] width 51 height 10
type textarea "x"
